Goal: Task Accomplishment & Management: Manage account settings

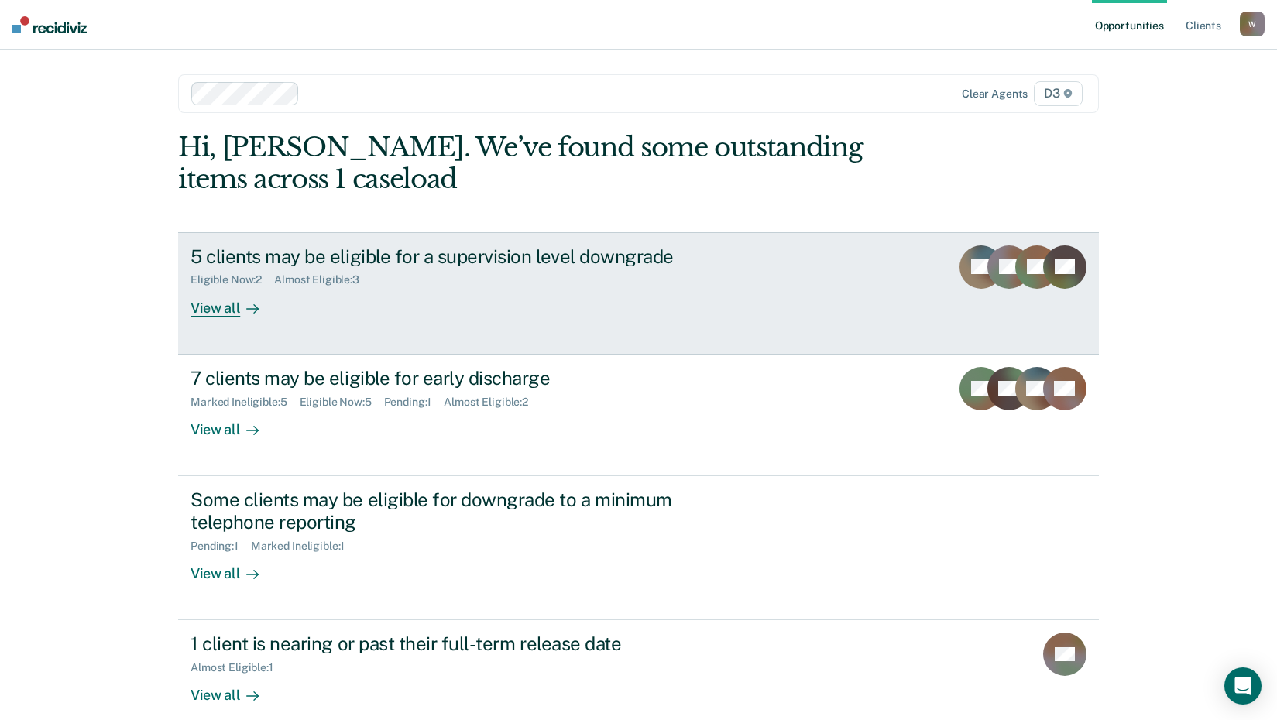
click at [225, 307] on div "View all" at bounding box center [233, 301] width 87 height 30
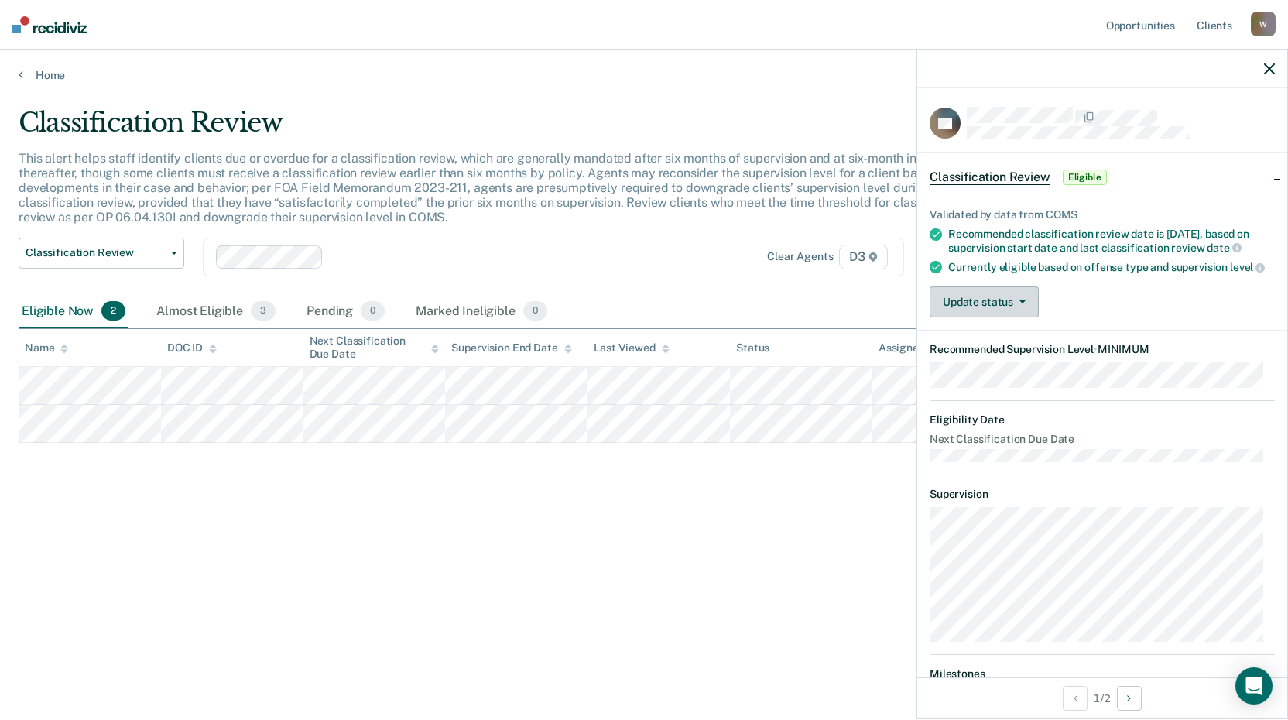
click at [1013, 317] on button "Update status" at bounding box center [984, 301] width 109 height 31
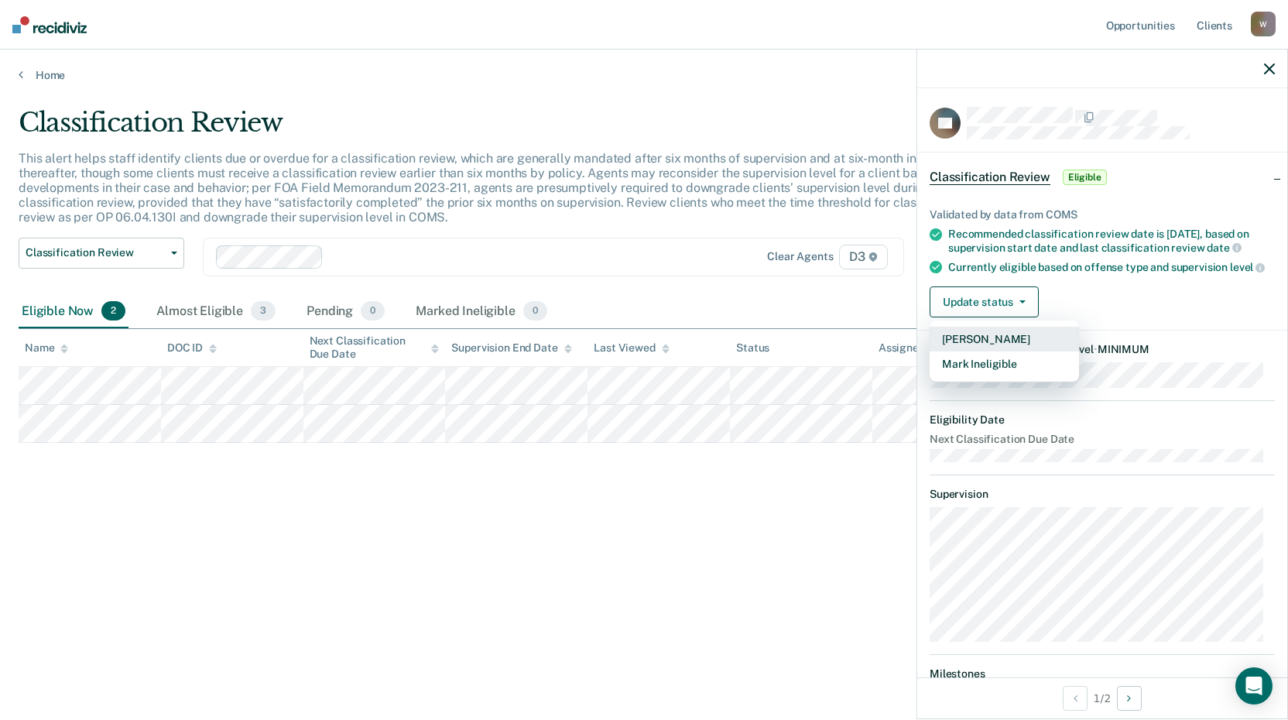
click at [1016, 348] on button "[PERSON_NAME]" at bounding box center [1004, 339] width 149 height 25
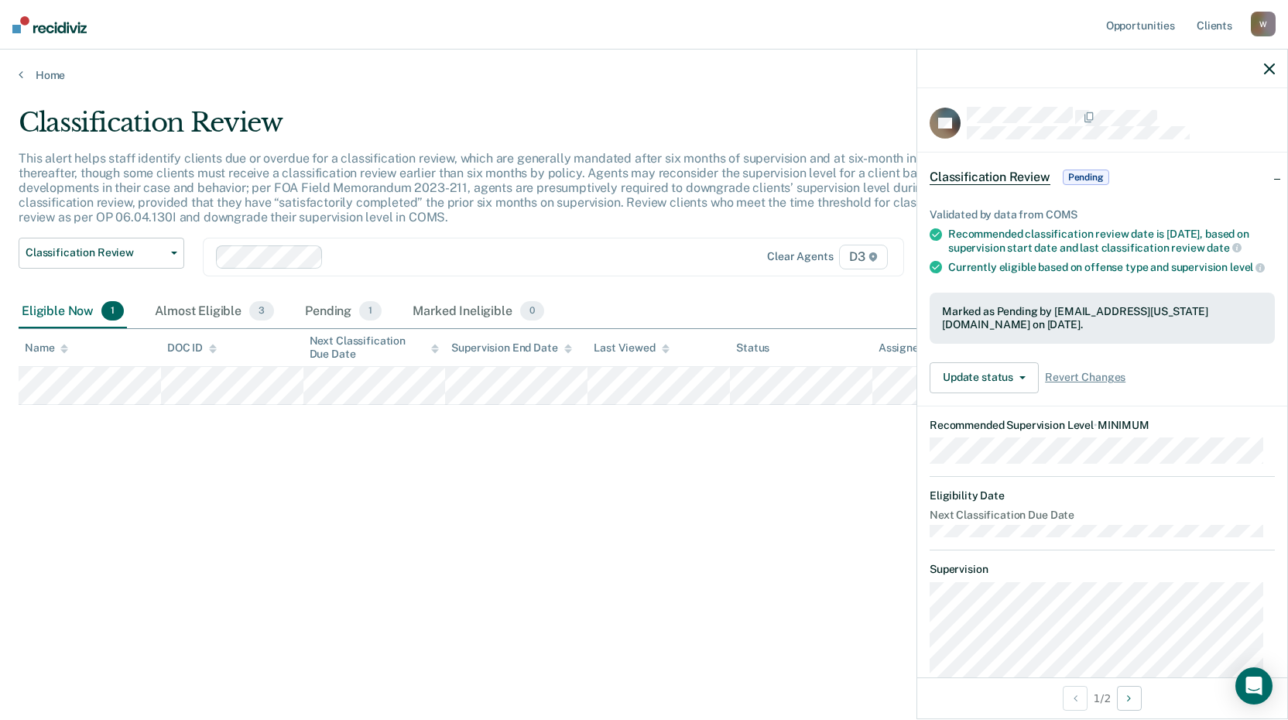
click at [695, 436] on div "Classification Review This alert helps staff identify clients due or overdue fo…" at bounding box center [644, 355] width 1251 height 497
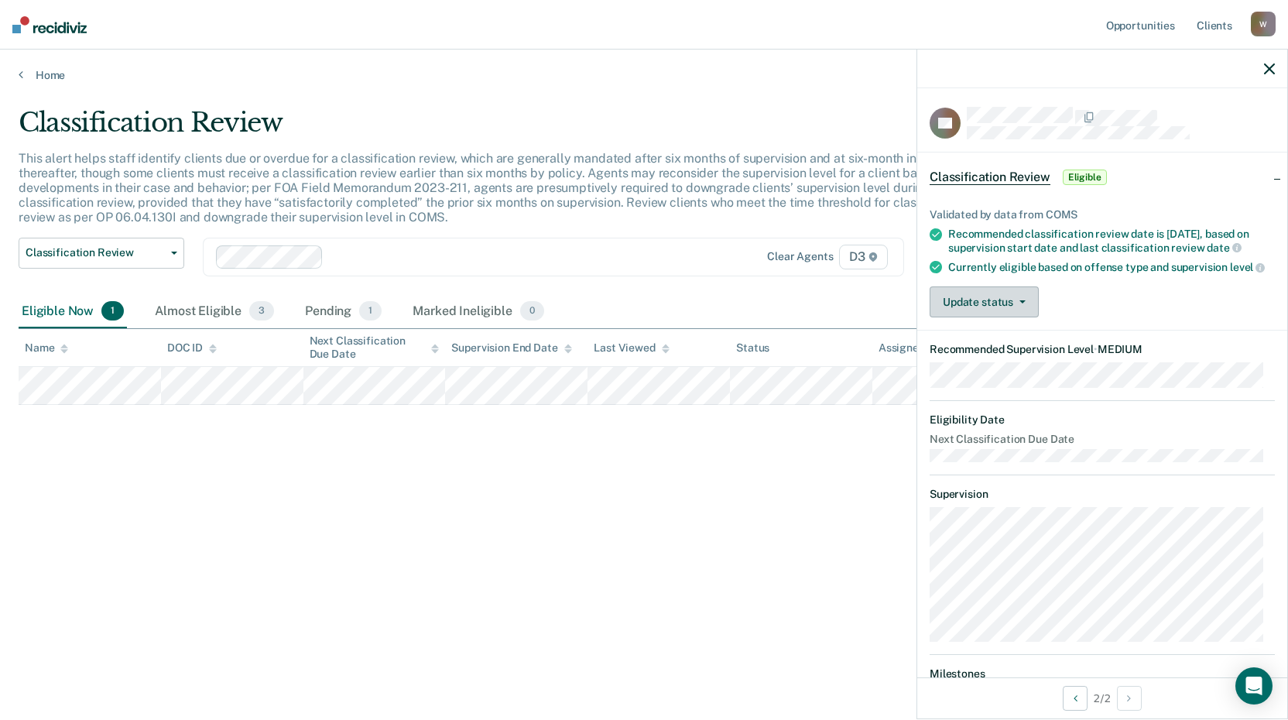
click at [1003, 317] on button "Update status" at bounding box center [984, 301] width 109 height 31
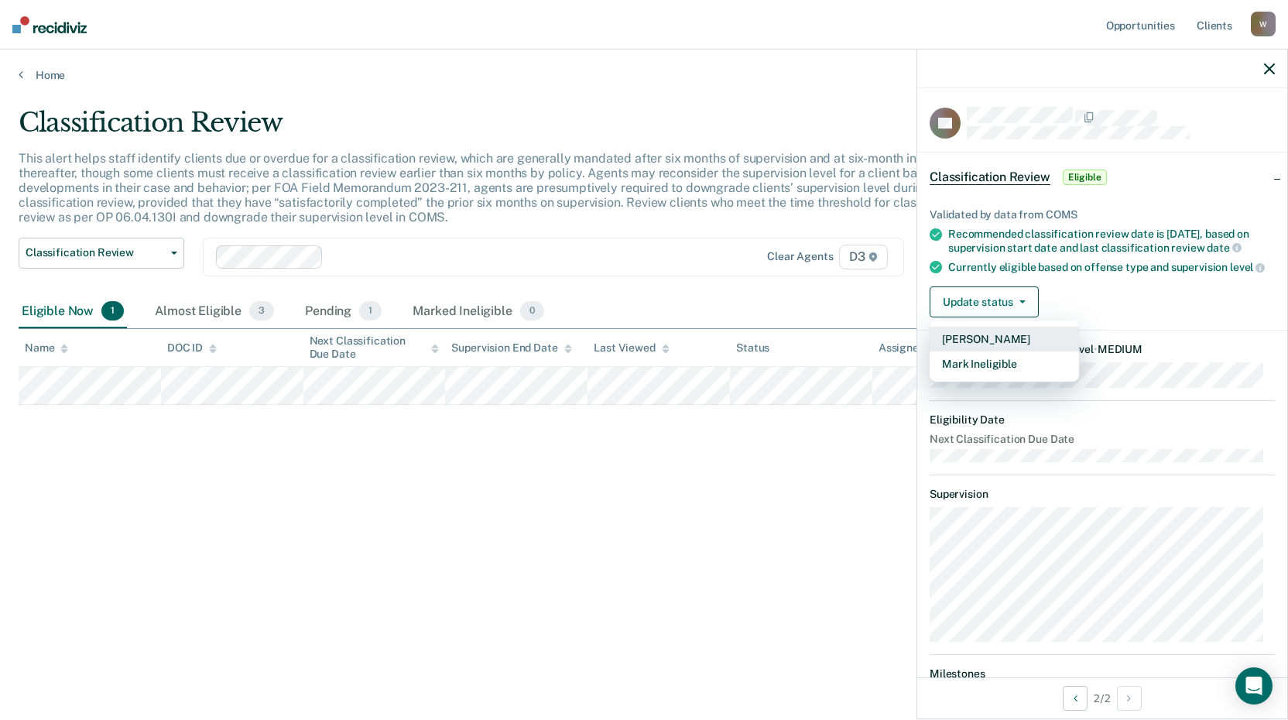
click at [1000, 352] on button "[PERSON_NAME]" at bounding box center [1004, 339] width 149 height 25
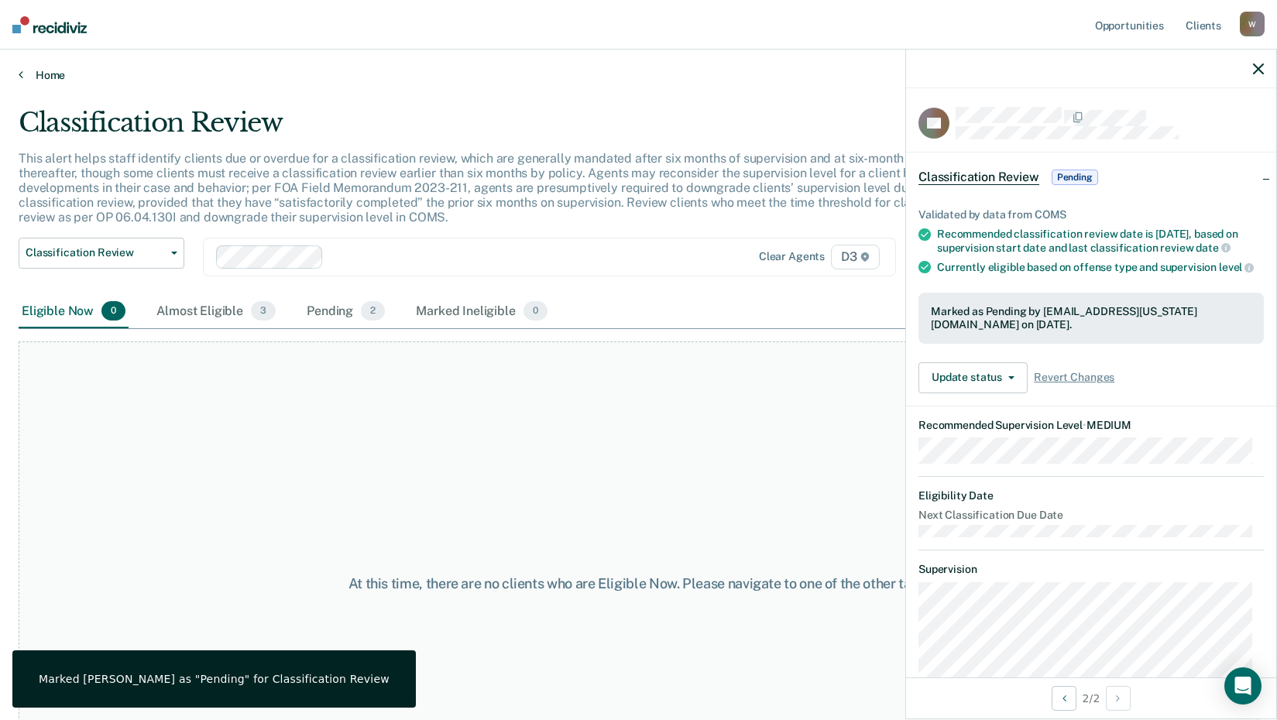
click at [42, 74] on link "Home" at bounding box center [639, 75] width 1240 height 14
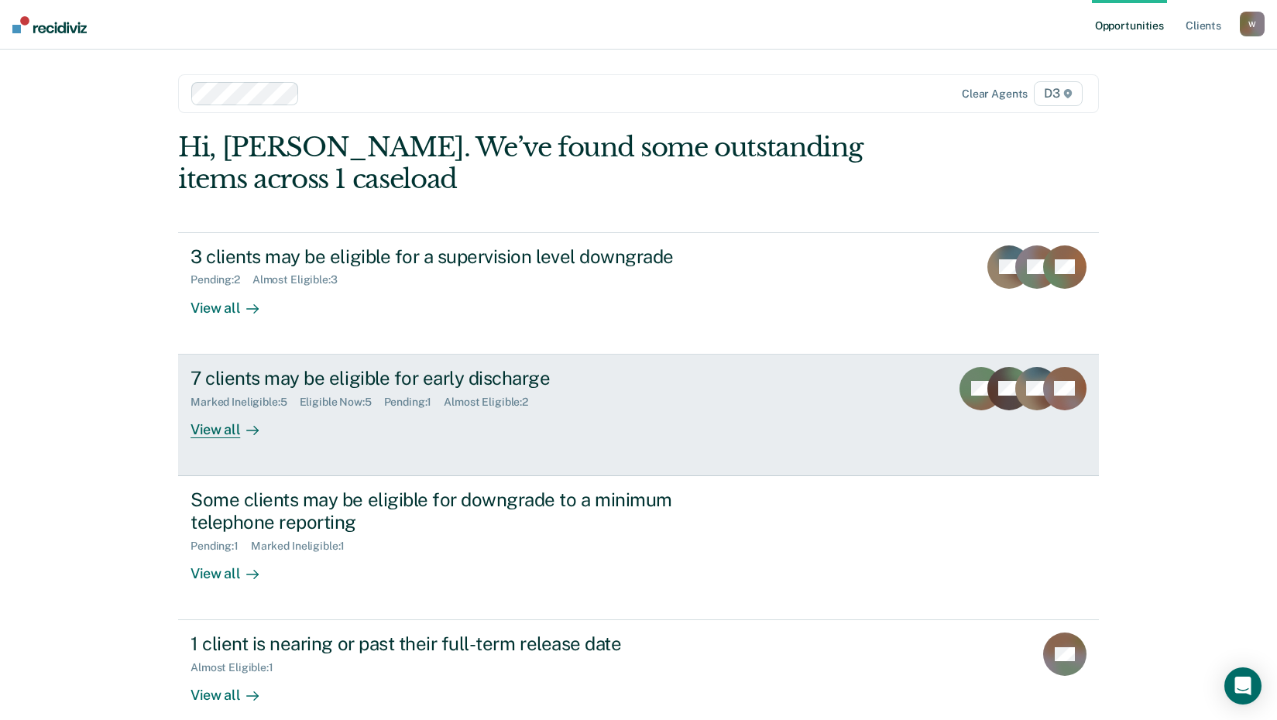
click at [214, 435] on div "View all" at bounding box center [233, 423] width 87 height 30
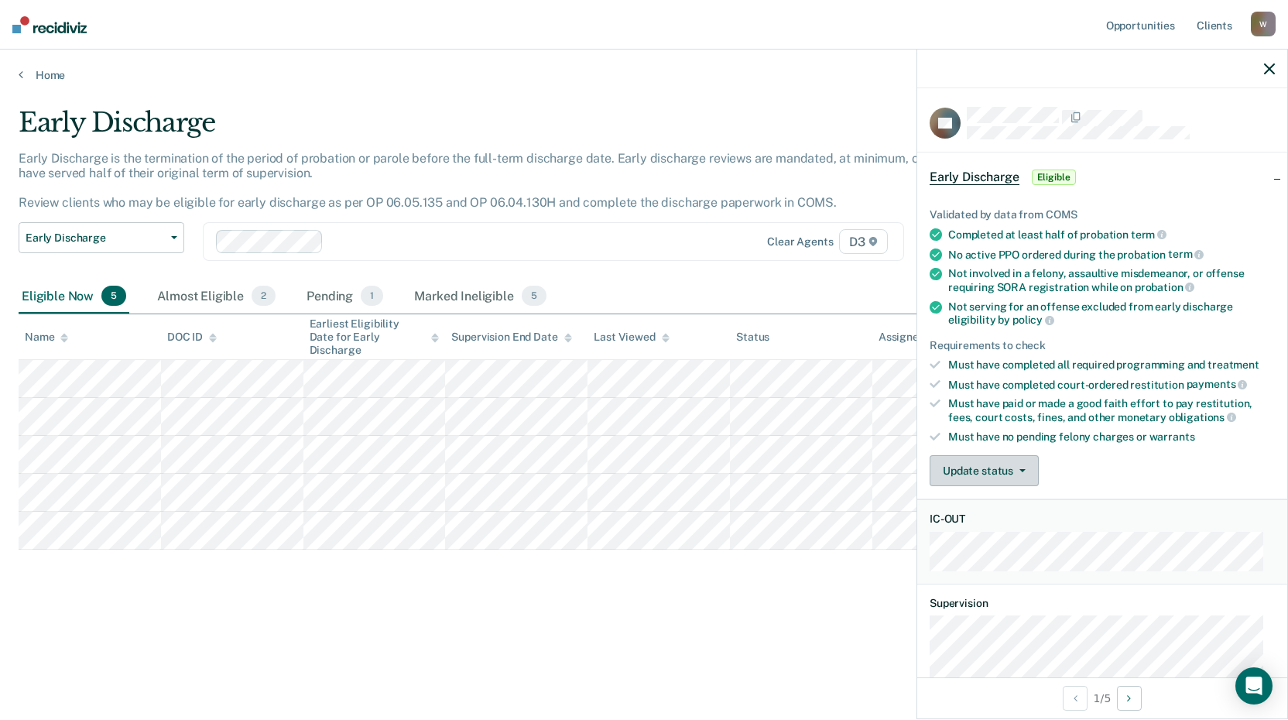
click at [968, 460] on button "Update status" at bounding box center [984, 470] width 109 height 31
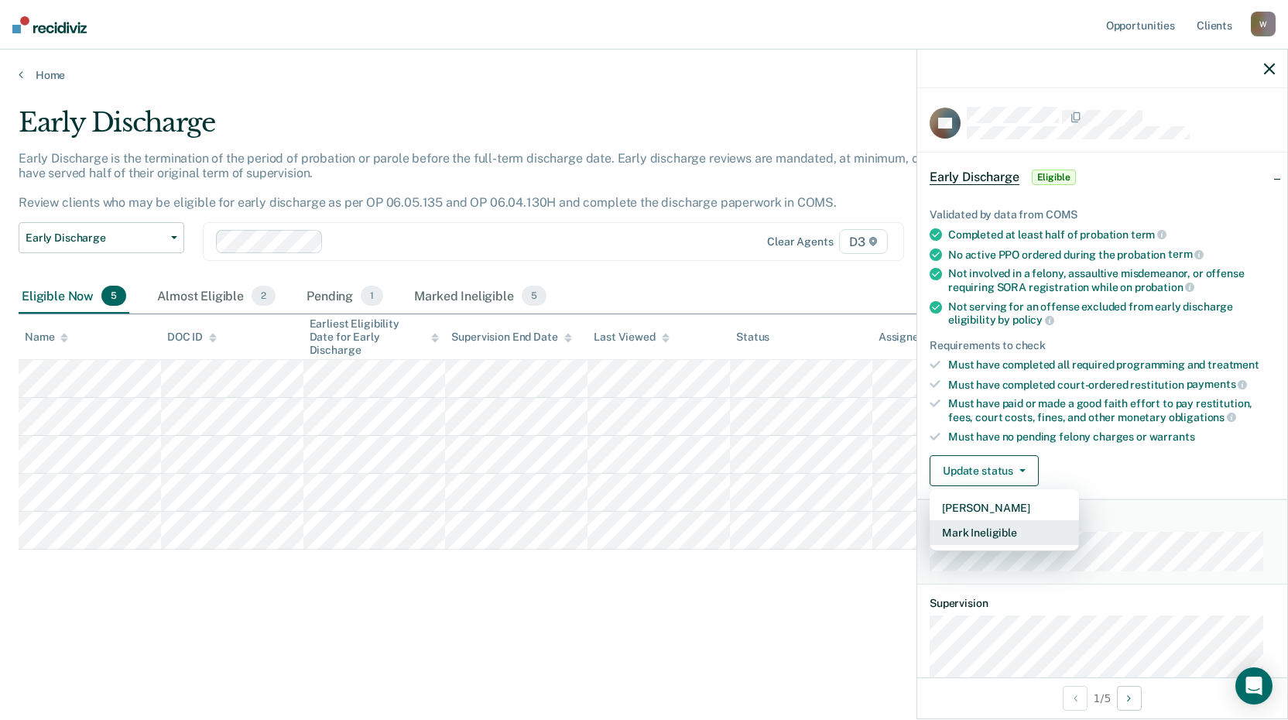
click at [990, 530] on button "Mark Ineligible" at bounding box center [1004, 532] width 149 height 25
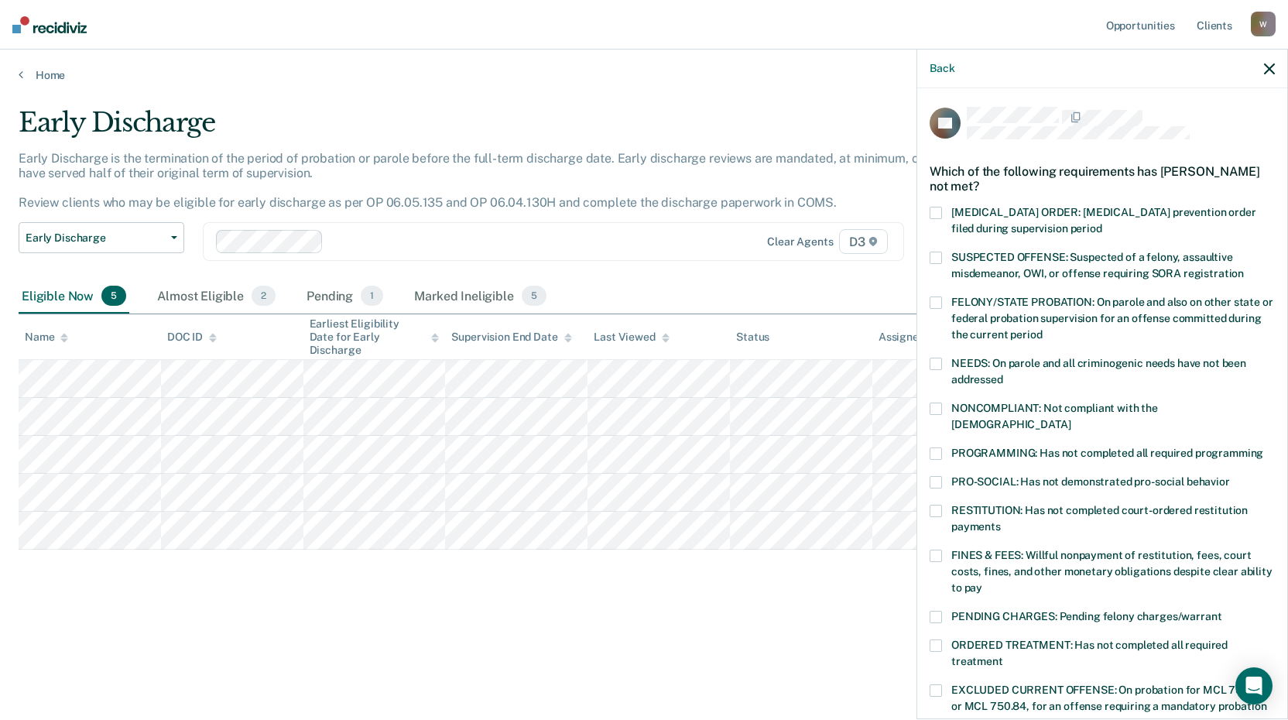
click at [936, 448] on span at bounding box center [936, 454] width 12 height 12
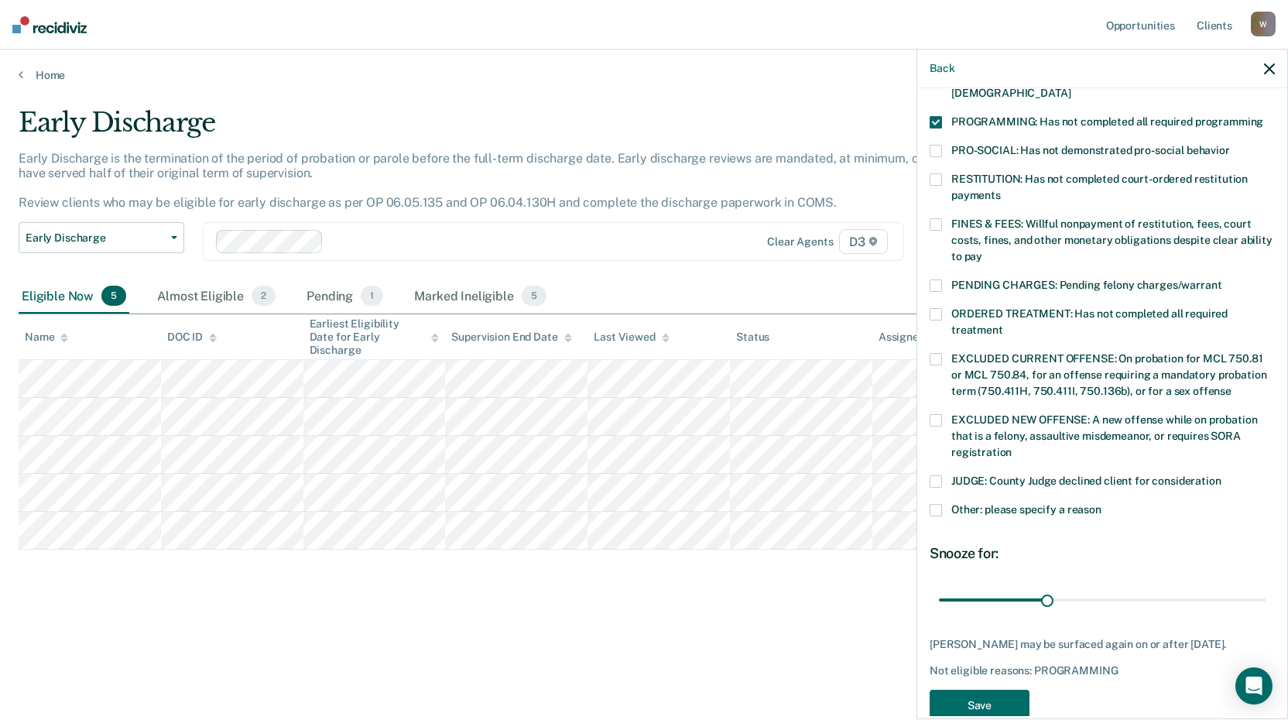
scroll to position [359, 0]
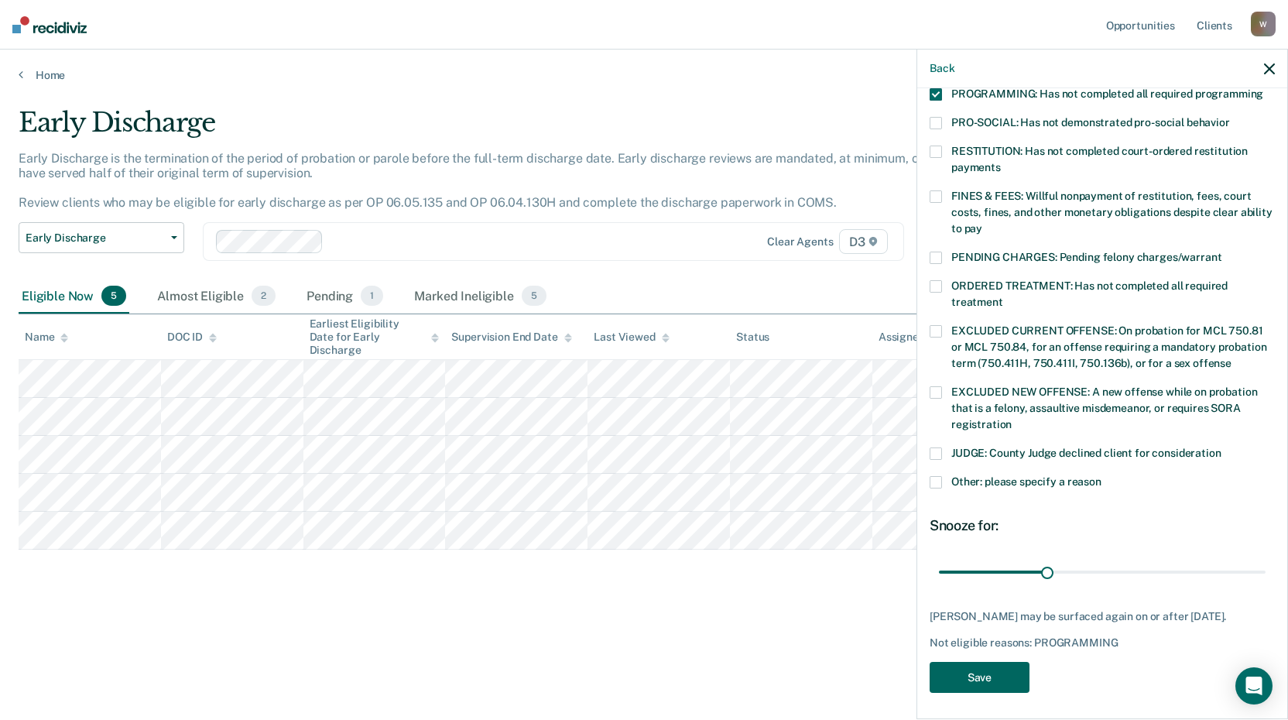
click at [1013, 672] on button "Save" at bounding box center [980, 678] width 100 height 32
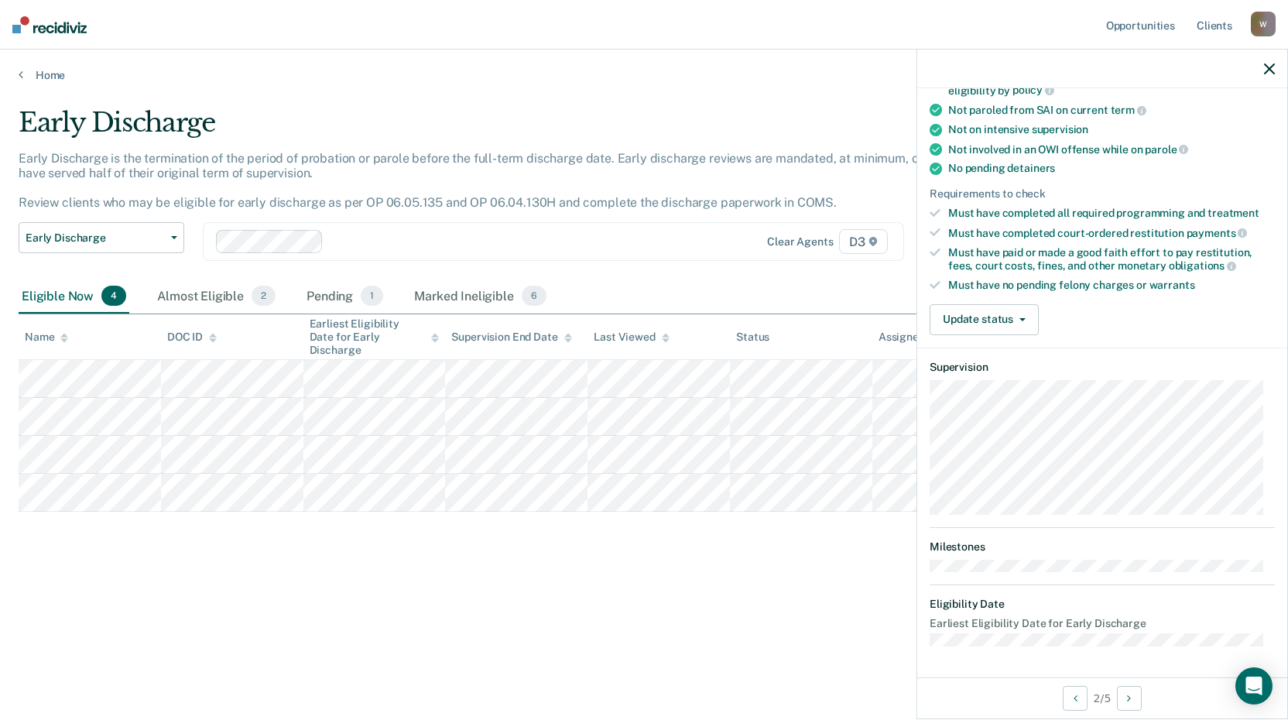
scroll to position [283, 0]
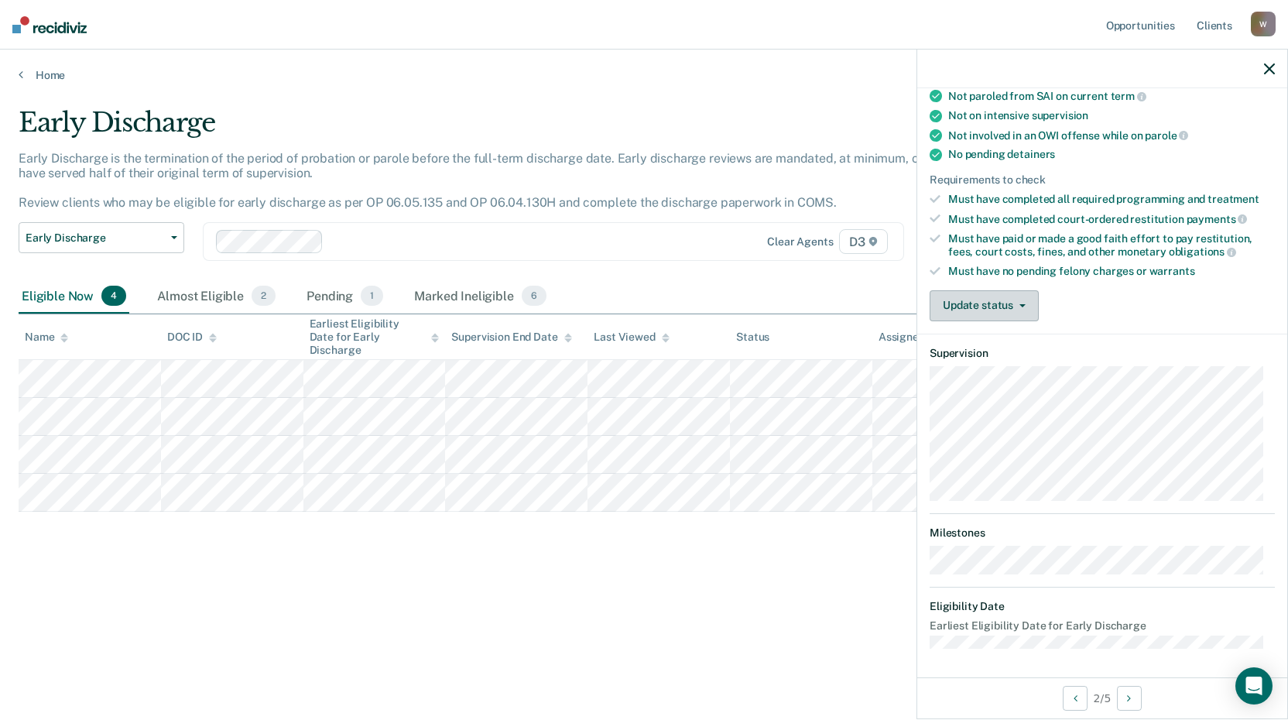
click at [1024, 304] on icon "button" at bounding box center [1023, 305] width 6 height 3
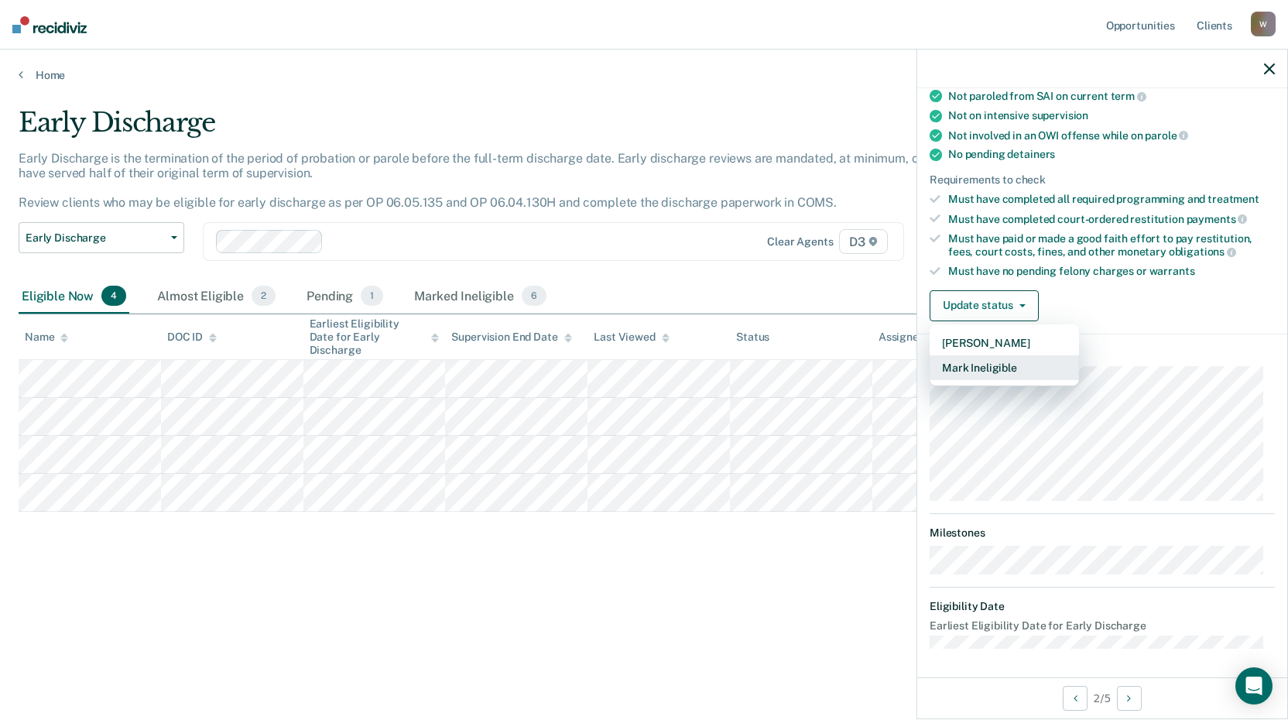
click at [1017, 363] on button "Mark Ineligible" at bounding box center [1004, 367] width 149 height 25
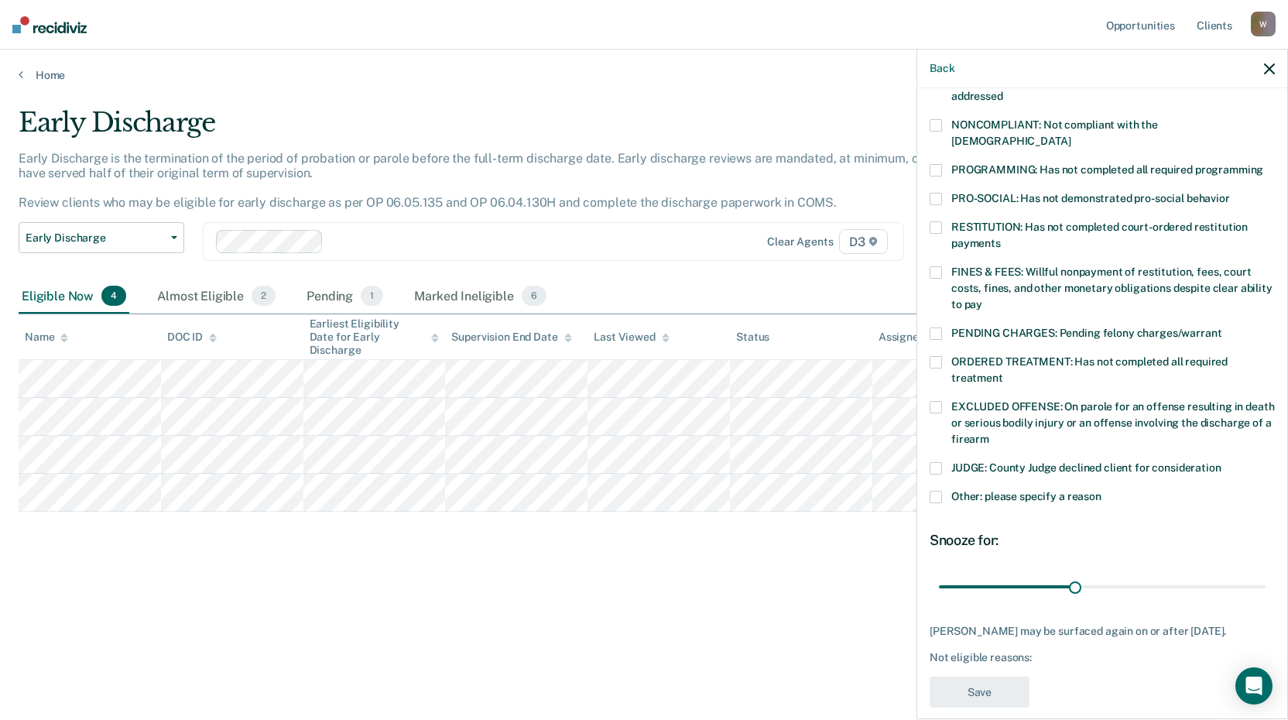
click at [938, 221] on span at bounding box center [936, 227] width 12 height 12
click at [1013, 696] on button "Save" at bounding box center [980, 693] width 100 height 32
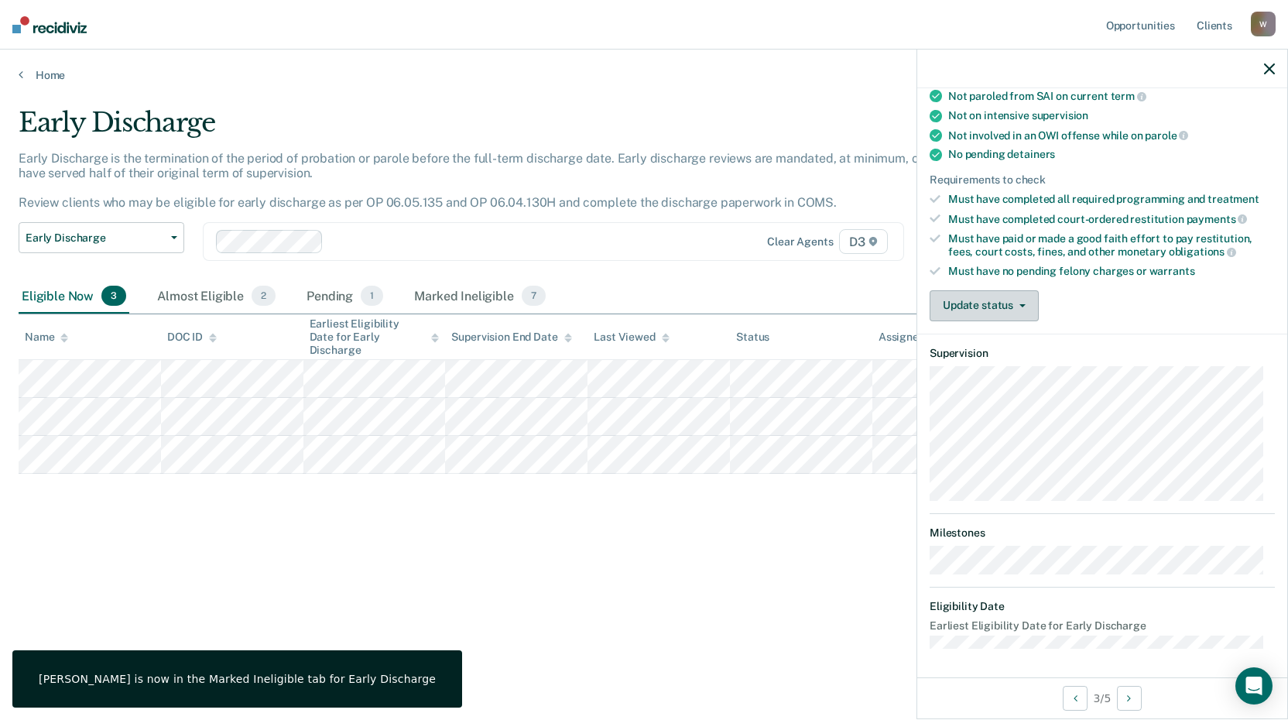
click at [1019, 300] on button "Update status" at bounding box center [984, 305] width 109 height 31
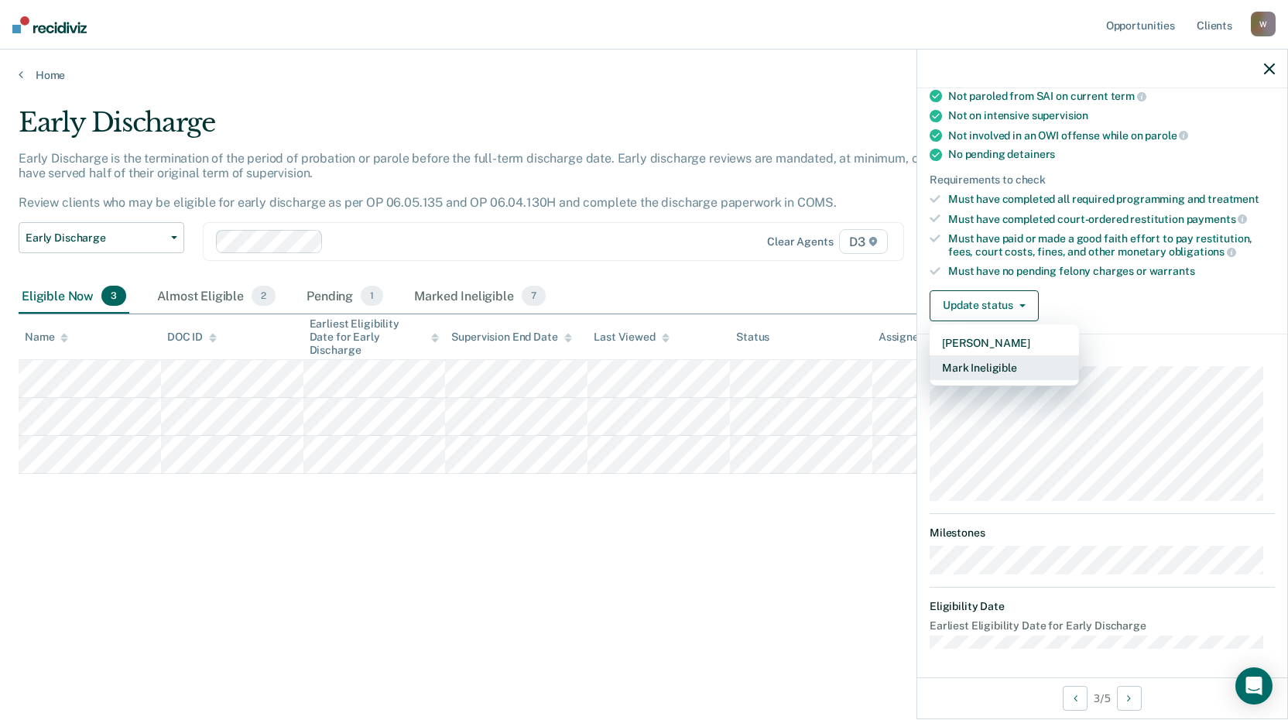
click at [1028, 362] on button "Mark Ineligible" at bounding box center [1004, 367] width 149 height 25
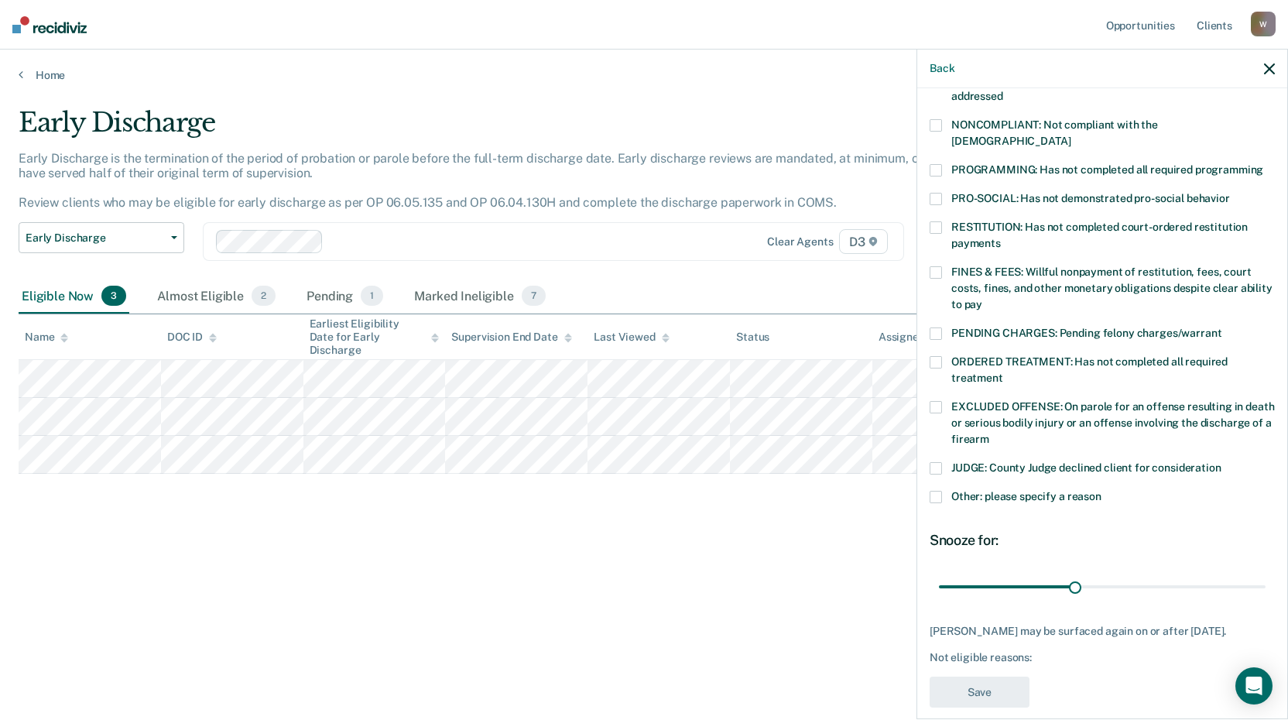
click at [938, 221] on span at bounding box center [936, 227] width 12 height 12
click at [963, 690] on button "Save" at bounding box center [980, 693] width 100 height 32
